Goal: Information Seeking & Learning: Understand process/instructions

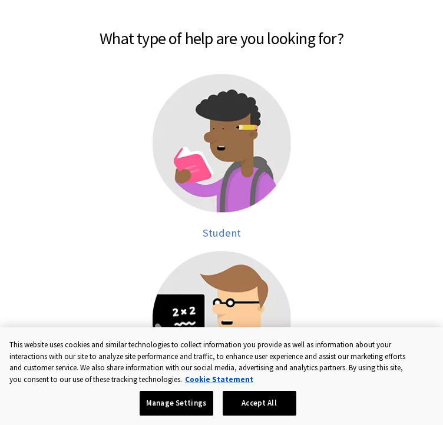
scroll to position [212, 0]
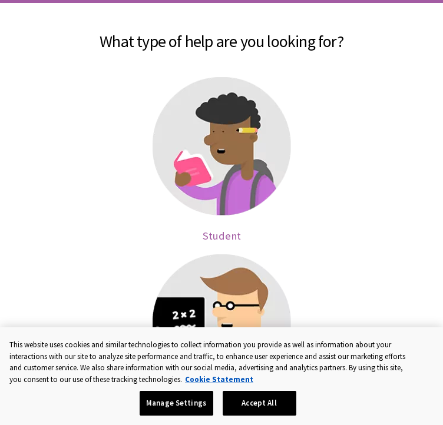
click at [233, 91] on img at bounding box center [221, 146] width 138 height 138
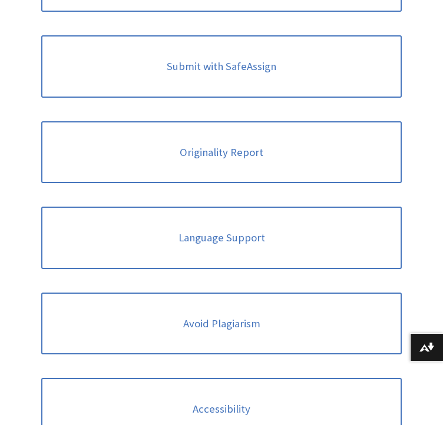
scroll to position [326, 0]
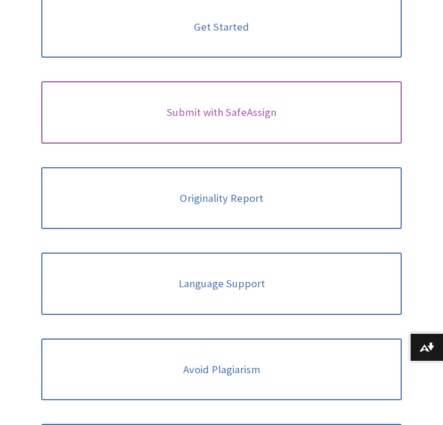
click at [284, 104] on link "Submit with SafeAssign" at bounding box center [221, 112] width 360 height 62
